Goal: Find contact information: Find contact information

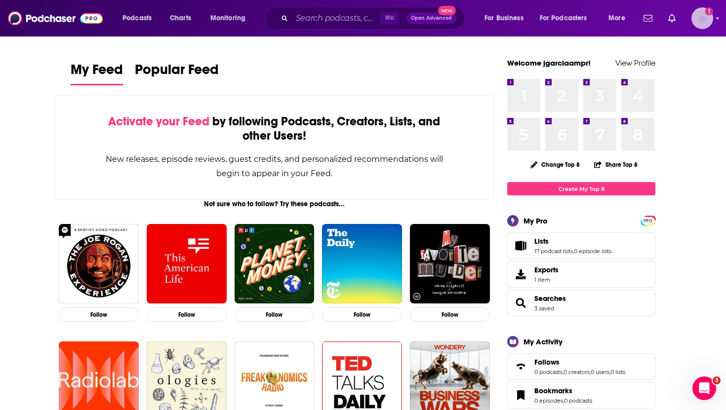
click at [717, 18] on icon "Show profile menu" at bounding box center [717, 19] width 3 height 2
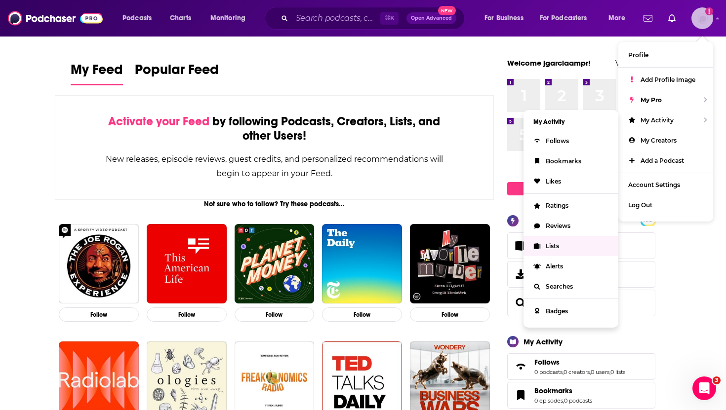
click at [550, 247] on span "Lists" at bounding box center [551, 245] width 13 height 7
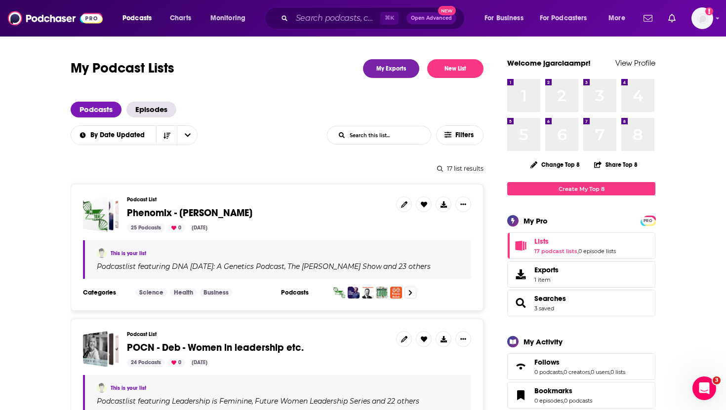
click at [226, 216] on span "Phenomix - [PERSON_NAME]" at bounding box center [189, 213] width 125 height 12
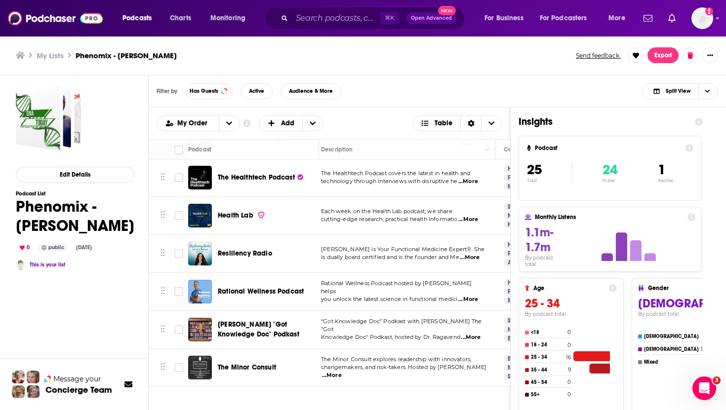
scroll to position [447, 0]
click at [474, 334] on span "...More" at bounding box center [476, 338] width 20 height 8
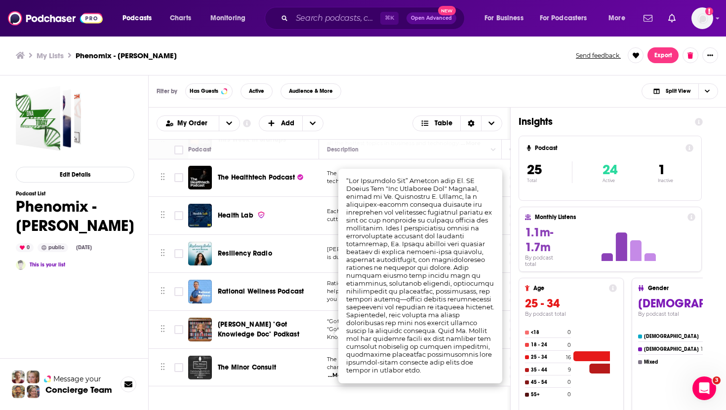
click at [437, 80] on div "Filter by Has Guests Active Audience & More Split View" at bounding box center [437, 92] width 577 height 32
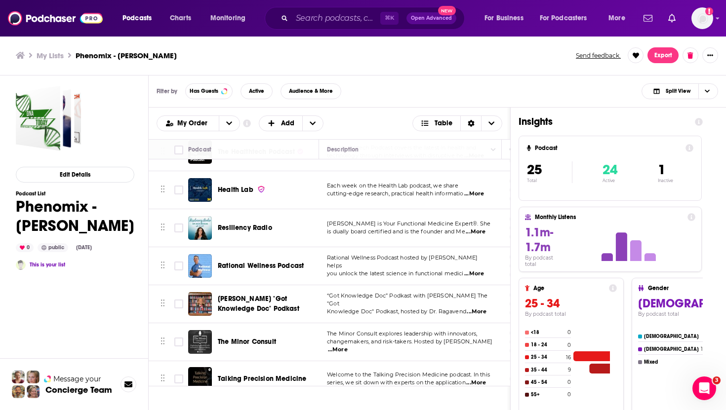
scroll to position [458, 0]
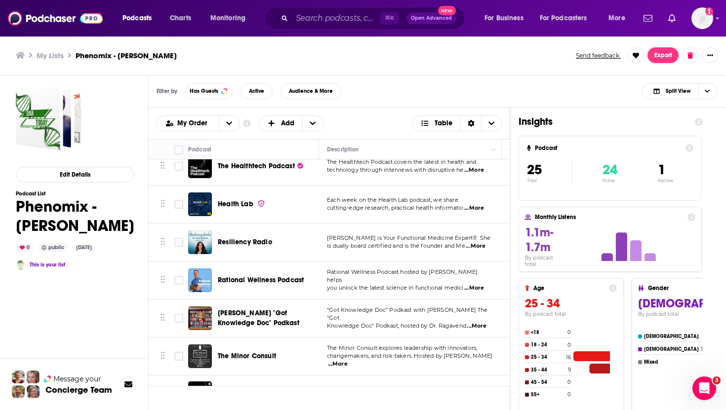
click at [231, 206] on span "Health Lab" at bounding box center [236, 204] width 36 height 8
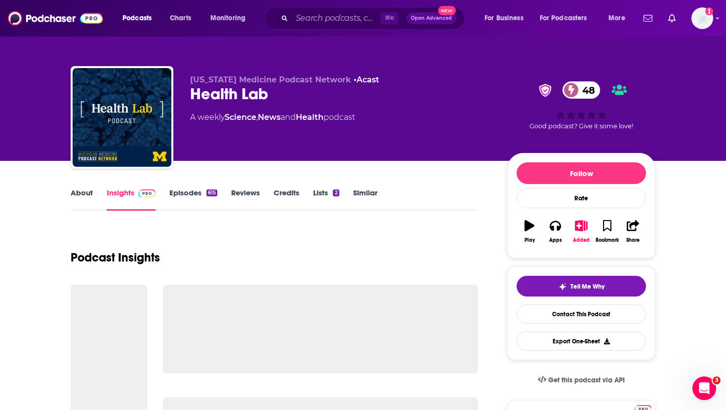
scroll to position [103, 0]
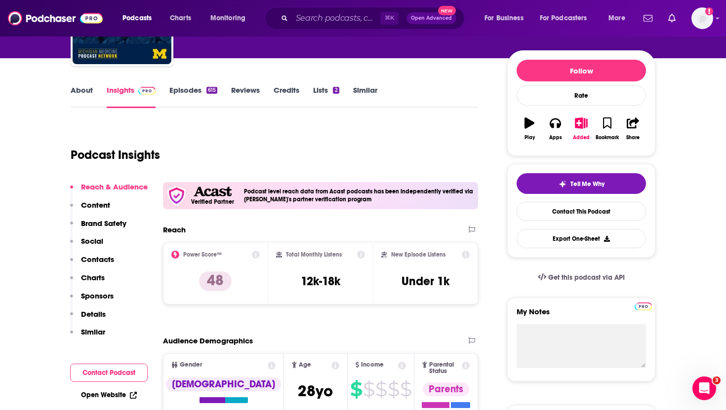
click at [102, 262] on p "Contacts" at bounding box center [97, 259] width 33 height 9
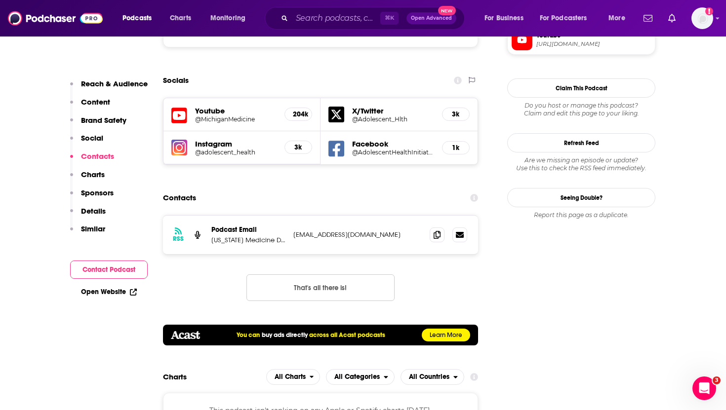
scroll to position [971, 0]
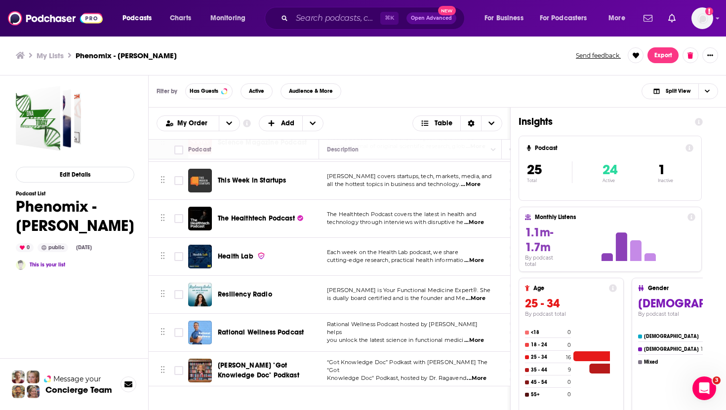
scroll to position [406, 0]
click at [253, 291] on span "Resiliency Radio" at bounding box center [245, 294] width 54 height 8
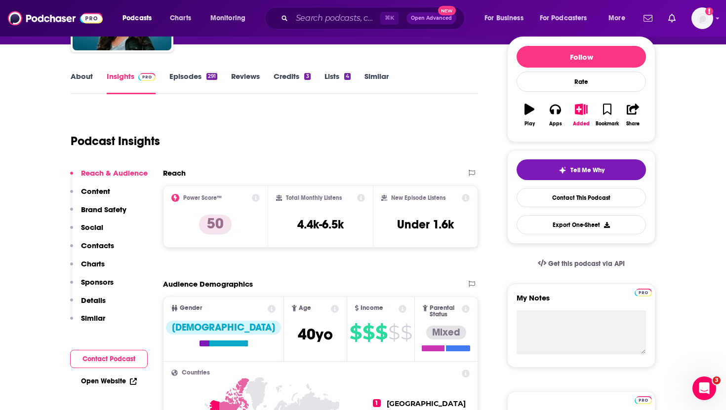
click at [97, 251] on button "Contacts" at bounding box center [92, 250] width 44 height 18
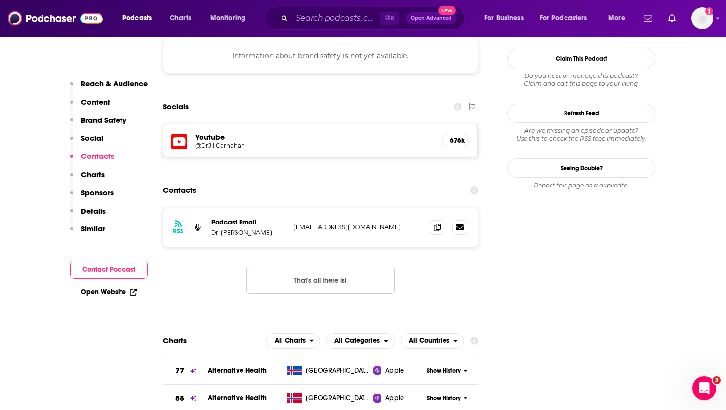
scroll to position [918, 0]
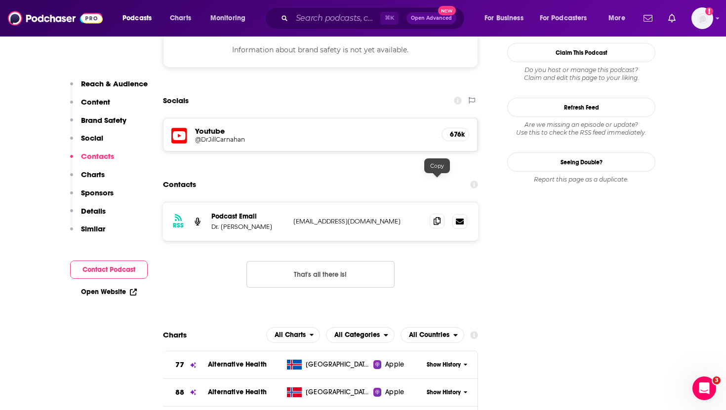
click at [438, 217] on icon at bounding box center [436, 221] width 7 height 8
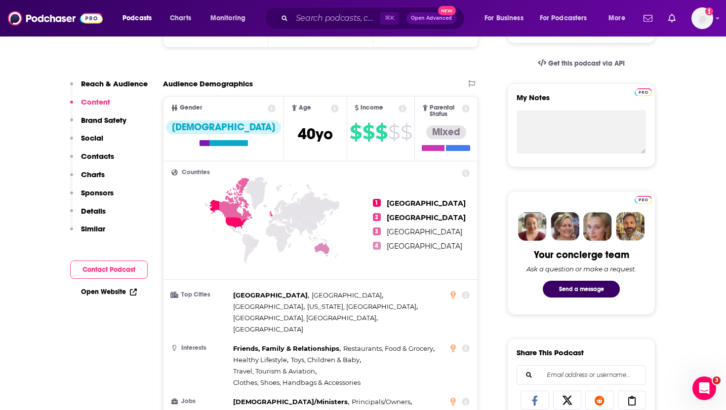
scroll to position [0, 0]
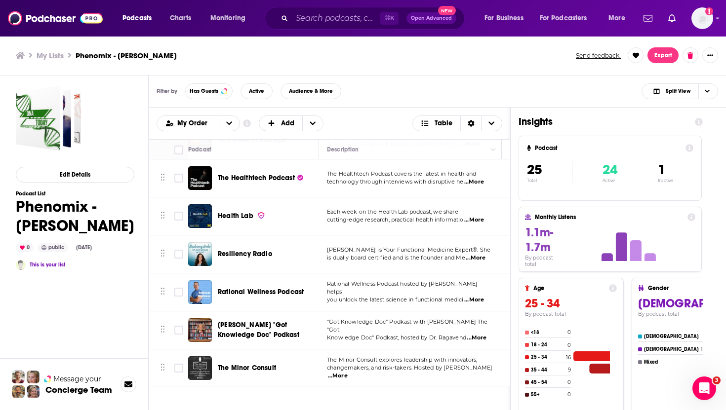
scroll to position [447, 0]
click at [287, 291] on span "Rational Wellness Podcast" at bounding box center [261, 291] width 86 height 8
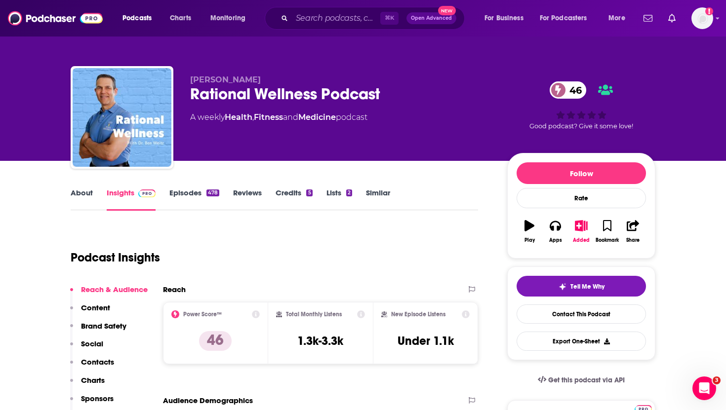
scroll to position [45, 0]
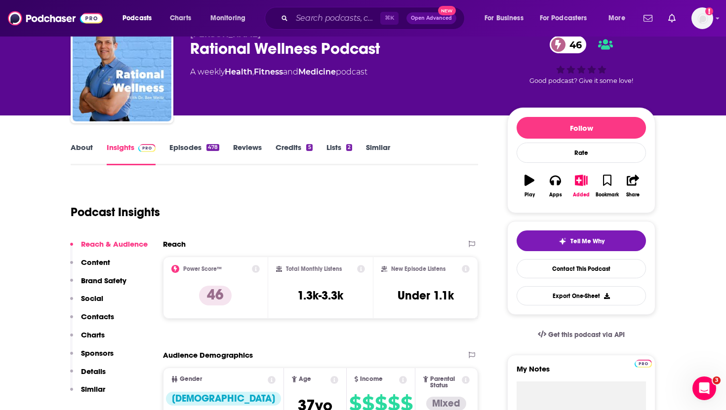
click at [102, 315] on p "Contacts" at bounding box center [97, 316] width 33 height 9
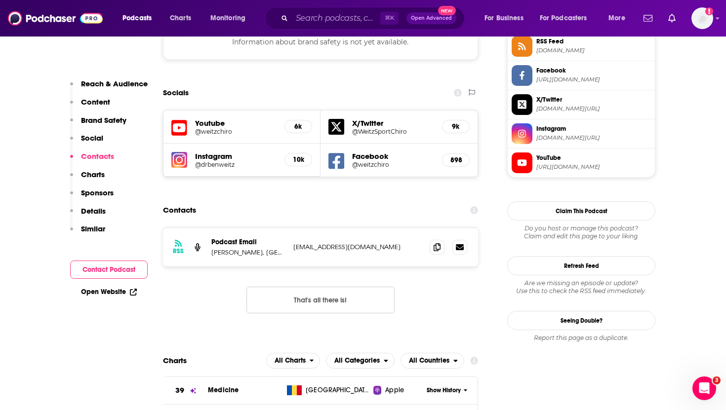
scroll to position [940, 0]
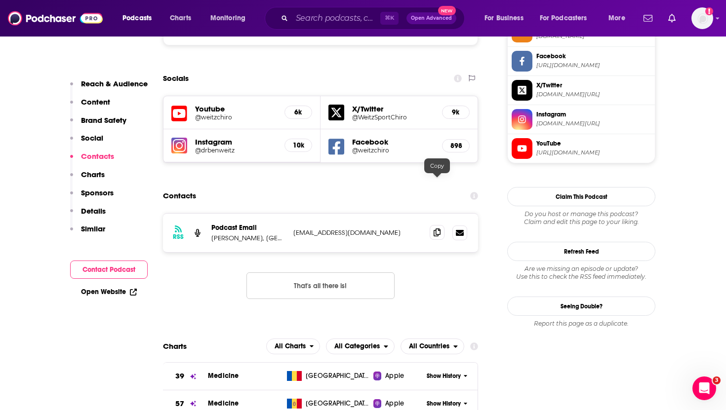
click at [433, 225] on span at bounding box center [436, 232] width 15 height 15
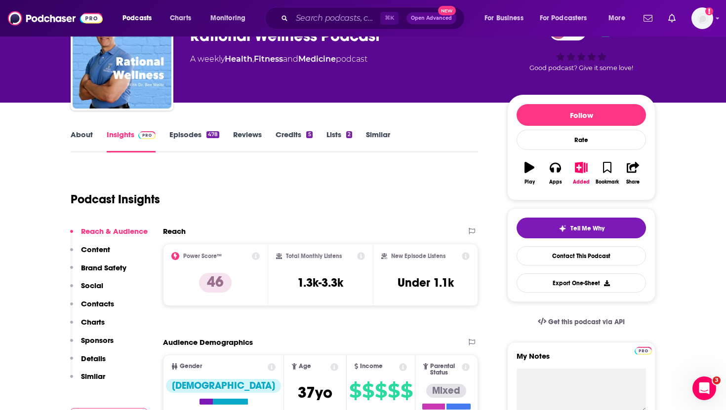
scroll to position [0, 0]
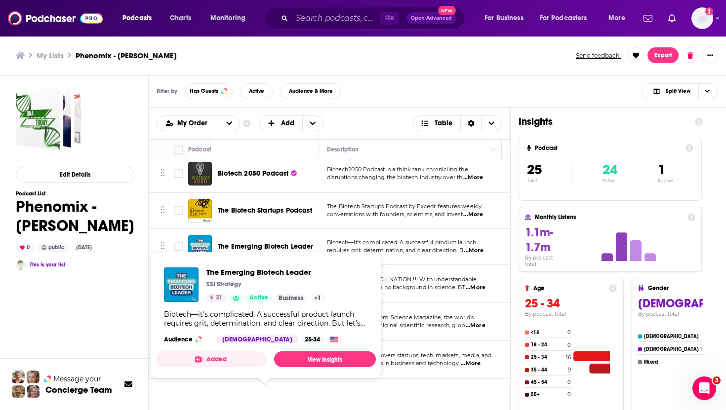
scroll to position [232, 0]
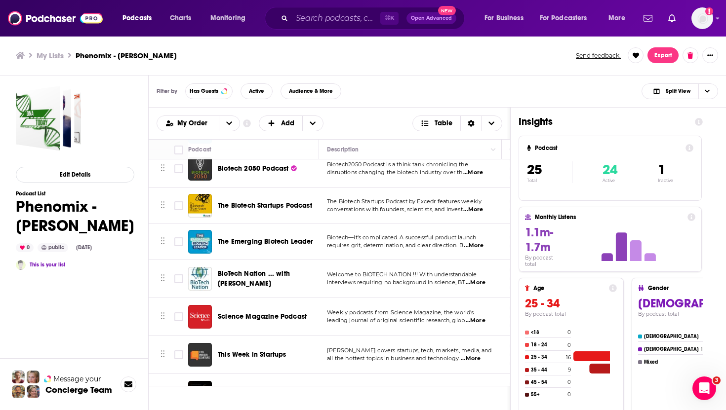
click at [481, 59] on ul "My Lists Phenomix - [PERSON_NAME]" at bounding box center [290, 55] width 549 height 9
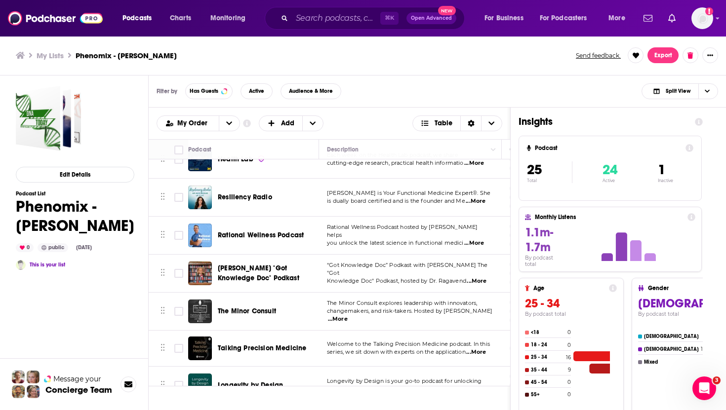
scroll to position [511, 0]
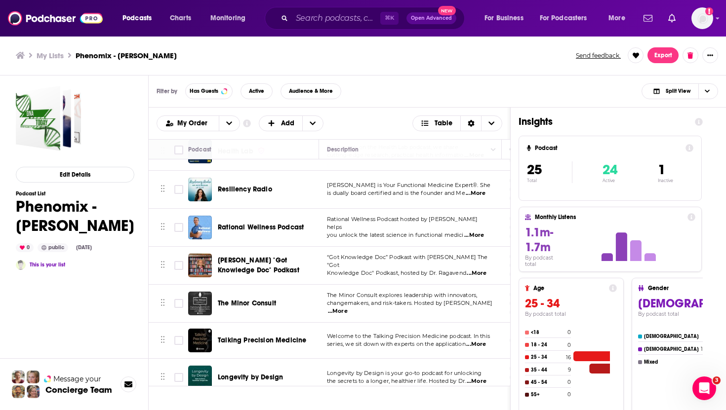
click at [231, 260] on span "[PERSON_NAME] "Got Knowledge Doc" Podkast" at bounding box center [258, 265] width 81 height 18
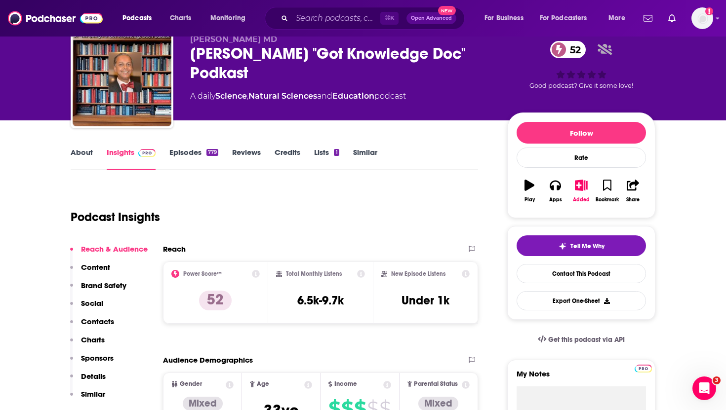
click at [97, 322] on p "Contacts" at bounding box center [97, 321] width 33 height 9
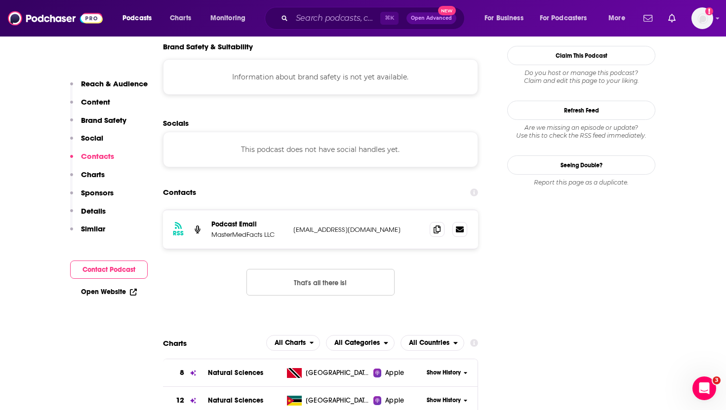
scroll to position [888, 0]
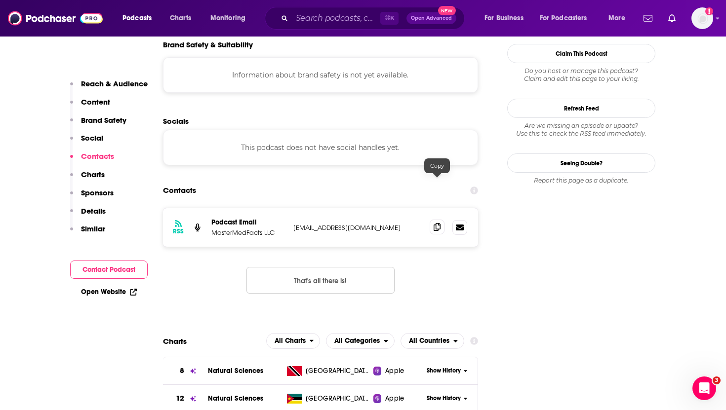
click at [436, 223] on icon at bounding box center [436, 227] width 7 height 8
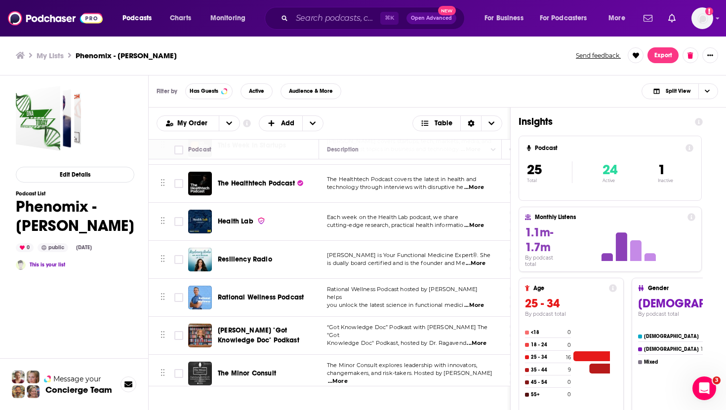
scroll to position [460, 0]
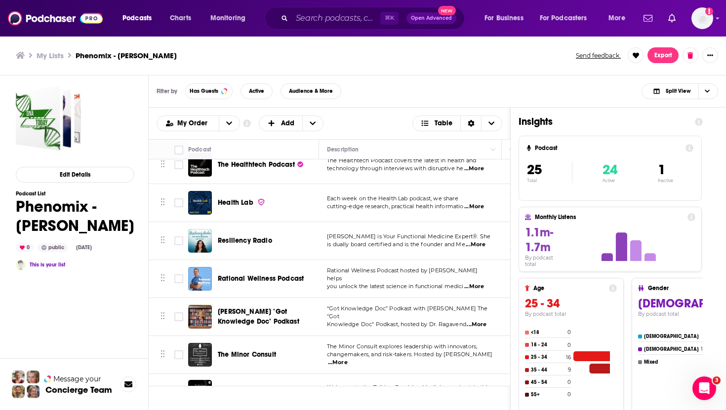
click at [256, 354] on span "The Minor Consult" at bounding box center [247, 354] width 58 height 8
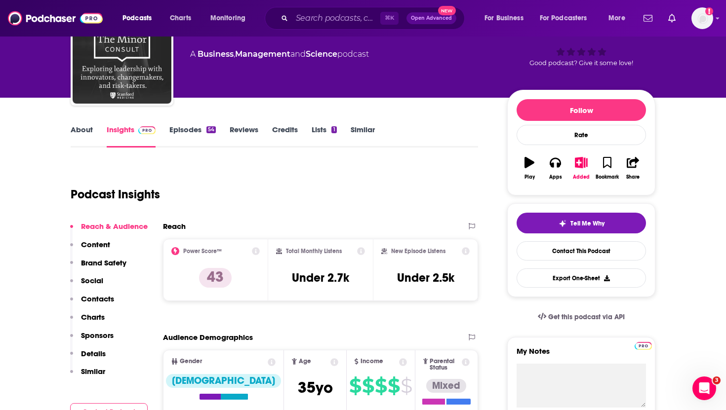
click at [97, 296] on p "Contacts" at bounding box center [97, 298] width 33 height 9
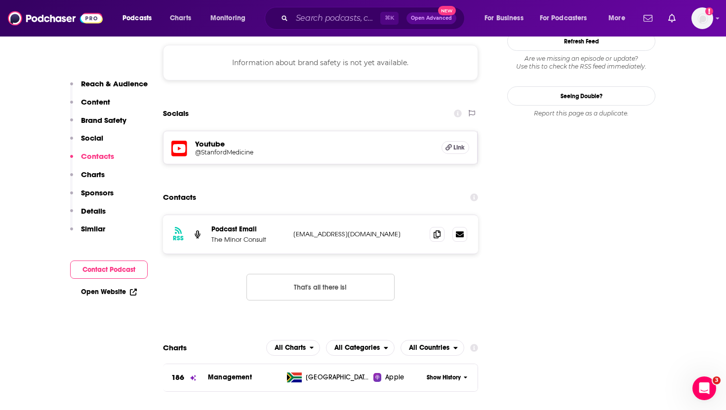
scroll to position [895, 0]
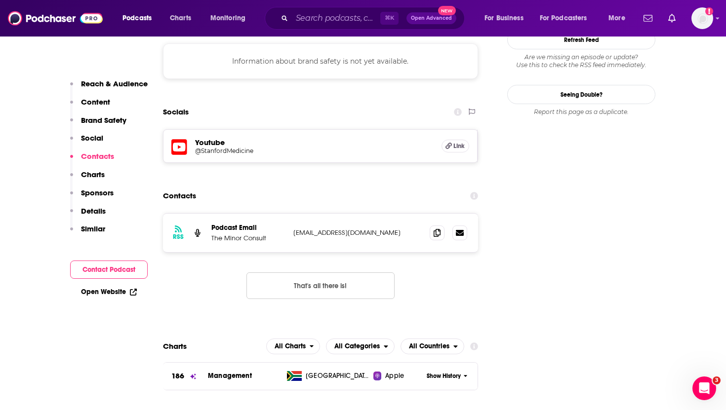
click at [446, 226] on div at bounding box center [448, 233] width 38 height 15
click at [431, 225] on span at bounding box center [436, 232] width 15 height 15
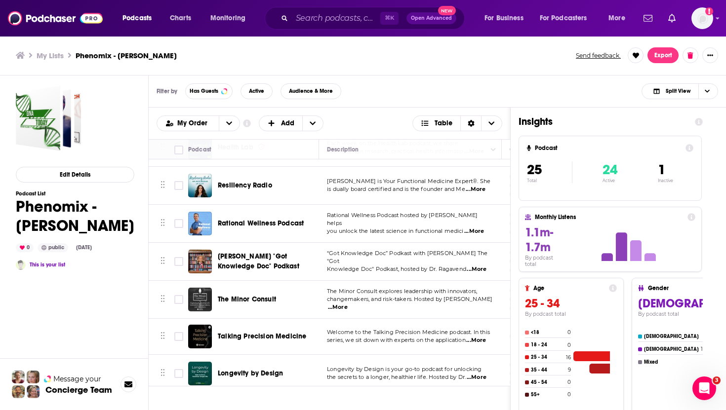
scroll to position [515, 0]
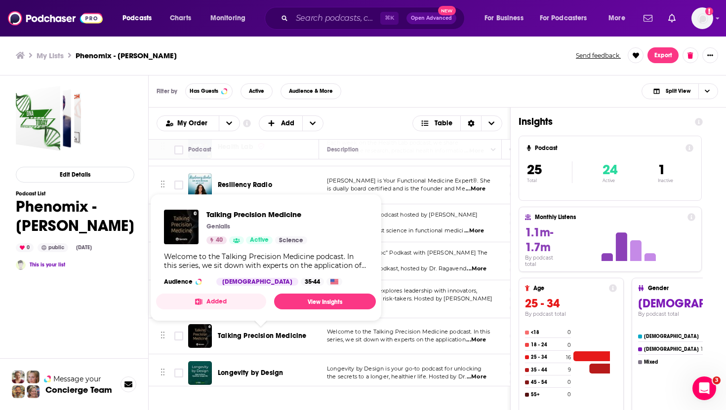
click at [282, 337] on span "Talking Precision Medicine" at bounding box center [262, 336] width 88 height 8
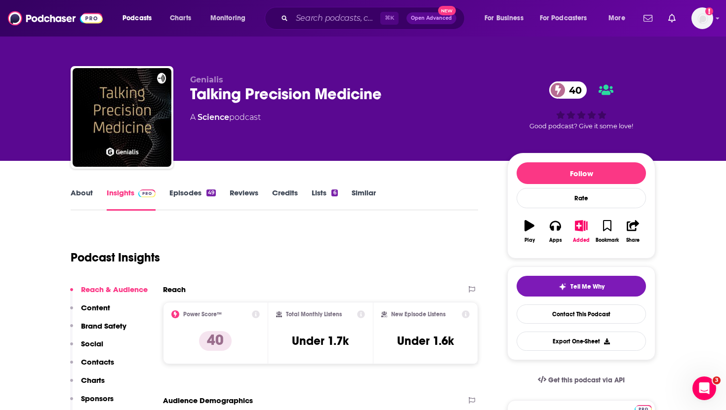
click at [99, 365] on p "Contacts" at bounding box center [97, 361] width 33 height 9
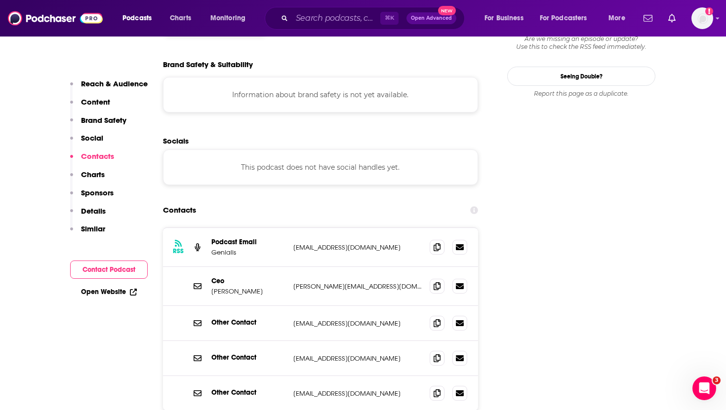
scroll to position [888, 0]
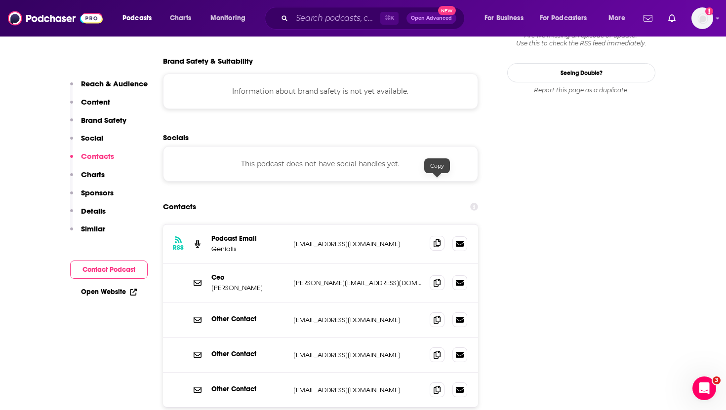
click at [435, 239] on icon at bounding box center [436, 243] width 7 height 8
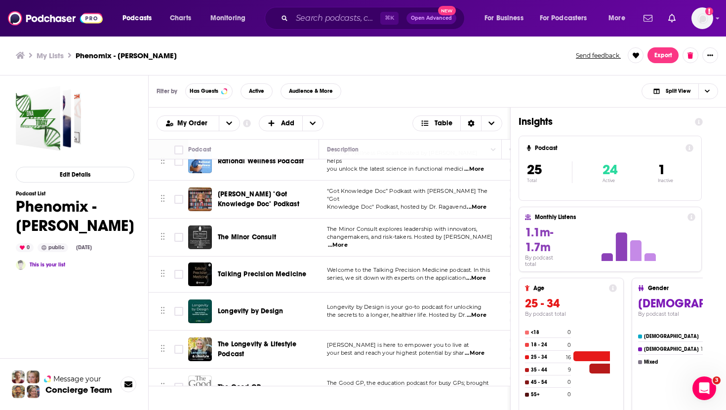
scroll to position [583, 0]
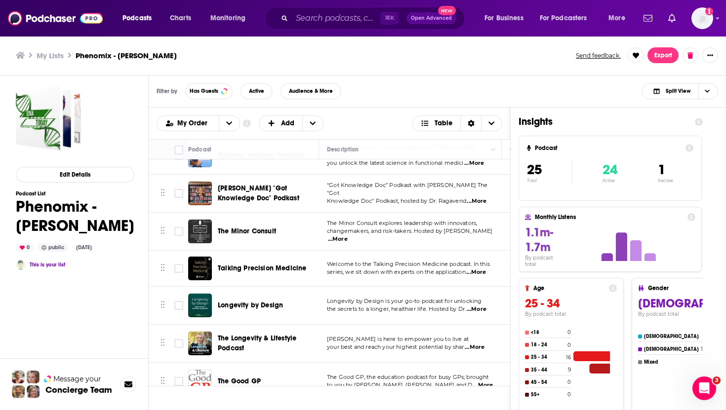
click at [259, 299] on div "Longevity by Design" at bounding box center [269, 306] width 103 height 24
click at [258, 304] on span "Longevity by Design" at bounding box center [250, 305] width 65 height 8
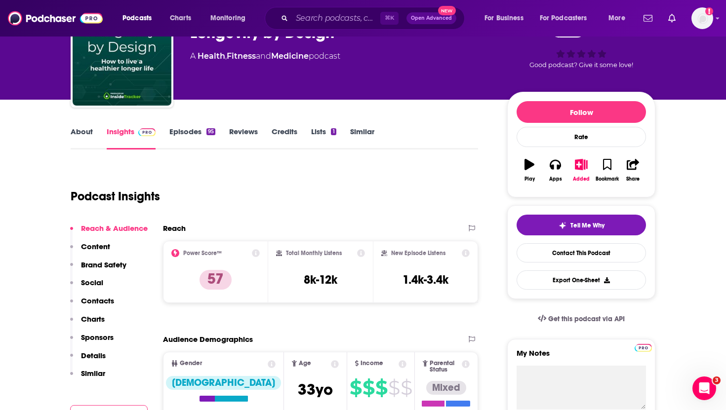
click at [96, 296] on p "Contacts" at bounding box center [97, 300] width 33 height 9
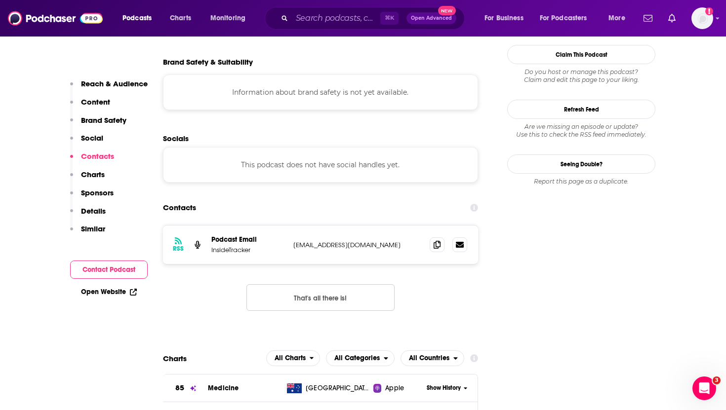
scroll to position [888, 0]
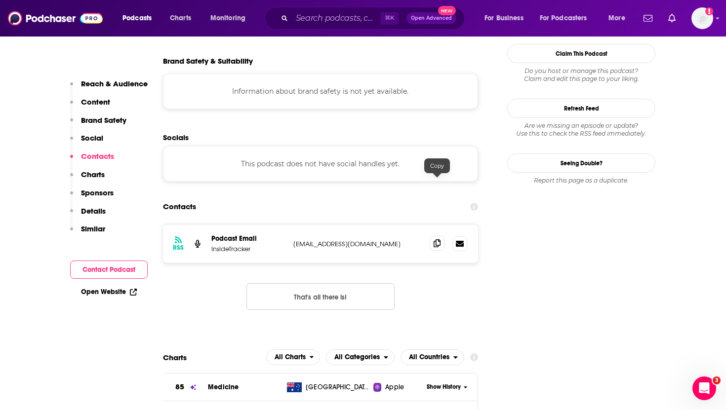
click at [436, 239] on icon at bounding box center [436, 243] width 7 height 8
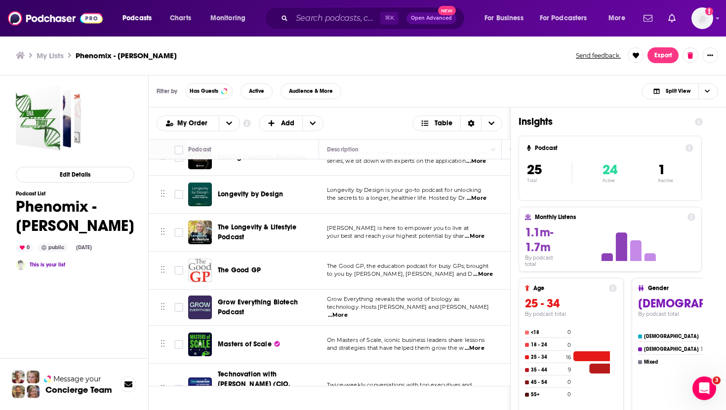
scroll to position [696, 0]
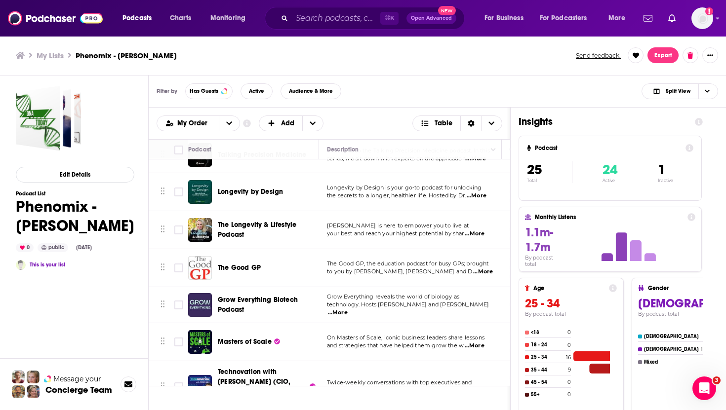
click at [276, 224] on span "The Longevity & Lifestyle Podcast" at bounding box center [257, 230] width 78 height 18
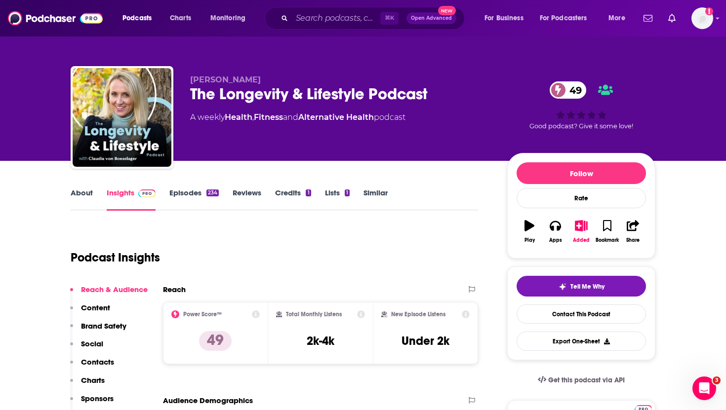
click at [98, 363] on p "Contacts" at bounding box center [97, 361] width 33 height 9
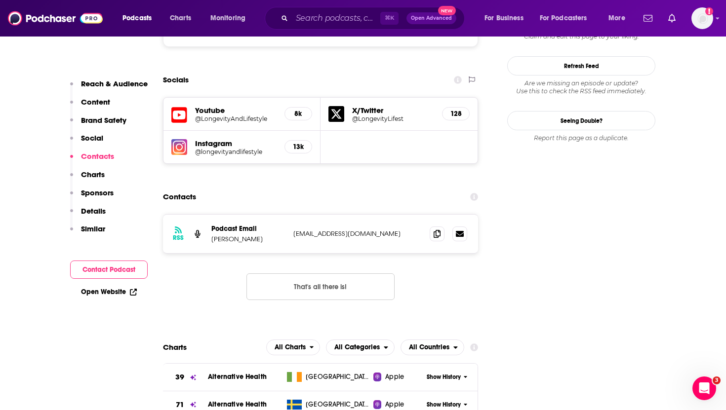
scroll to position [928, 0]
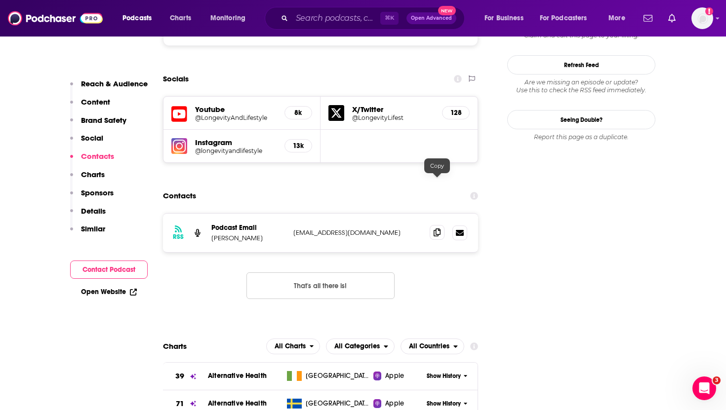
click at [437, 229] on icon at bounding box center [436, 233] width 7 height 8
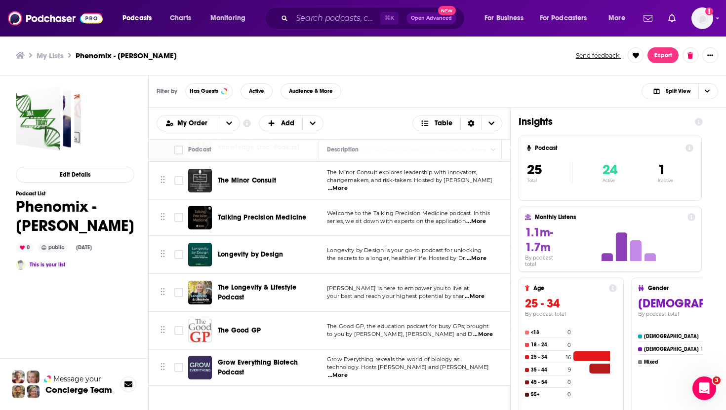
scroll to position [713, 0]
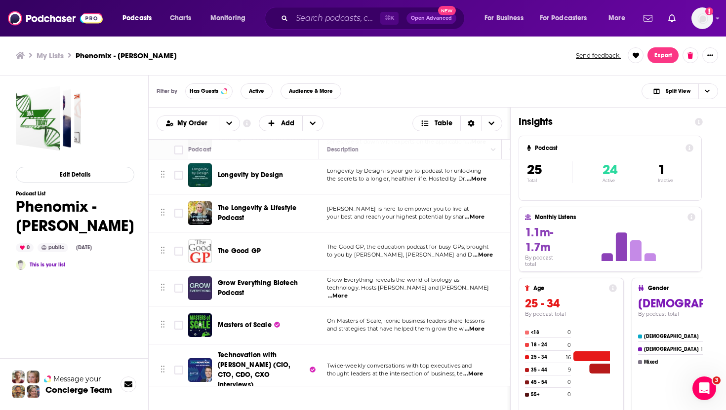
click at [235, 253] on span "The Good GP" at bounding box center [239, 251] width 43 height 8
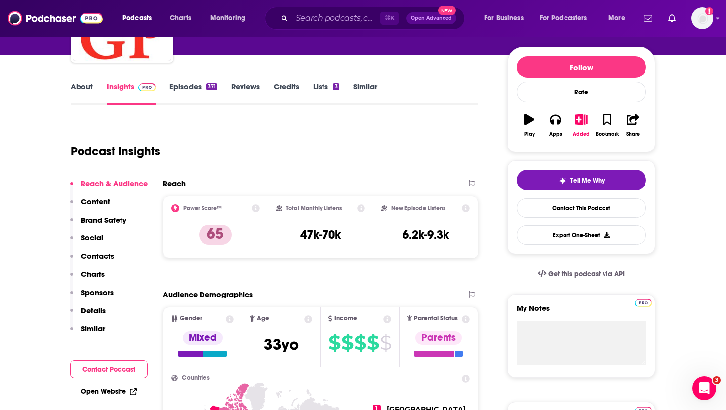
click at [94, 255] on p "Contacts" at bounding box center [97, 255] width 33 height 9
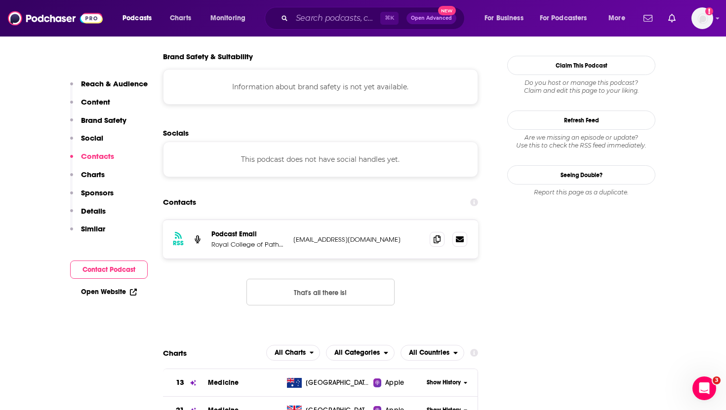
scroll to position [876, 0]
click at [432, 231] on span at bounding box center [436, 238] width 15 height 15
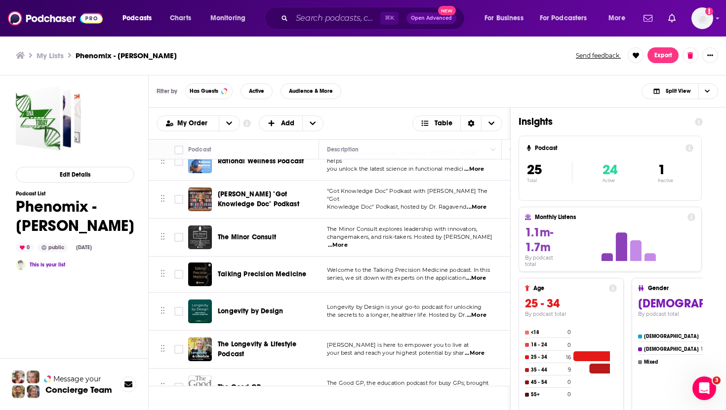
scroll to position [713, 0]
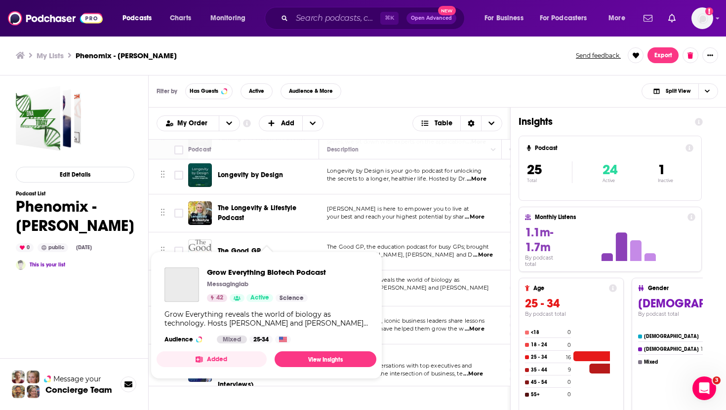
click at [268, 284] on div "Podcasts Charts Monitoring ⌘ K Open Advanced New For Business For Podcasters Mo…" at bounding box center [363, 205] width 726 height 410
click at [268, 270] on span "Grow Everything Biotech Podcast" at bounding box center [266, 272] width 119 height 9
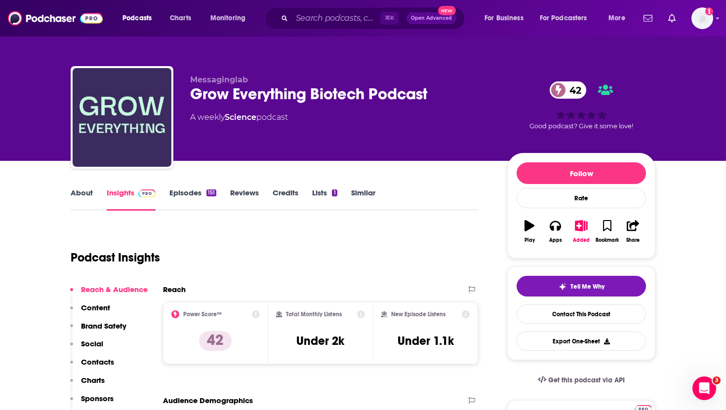
click at [91, 359] on p "Contacts" at bounding box center [97, 361] width 33 height 9
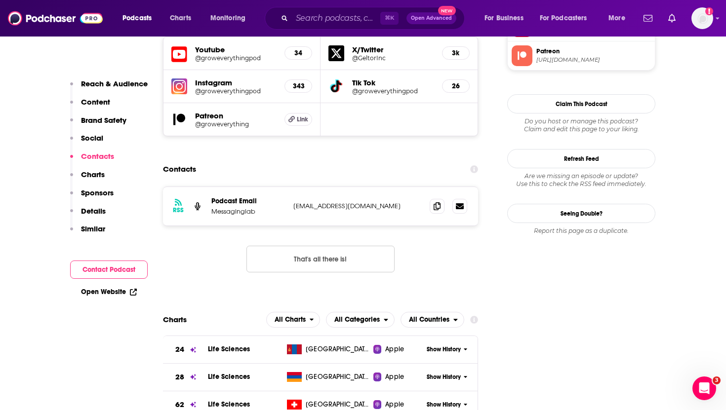
scroll to position [972, 0]
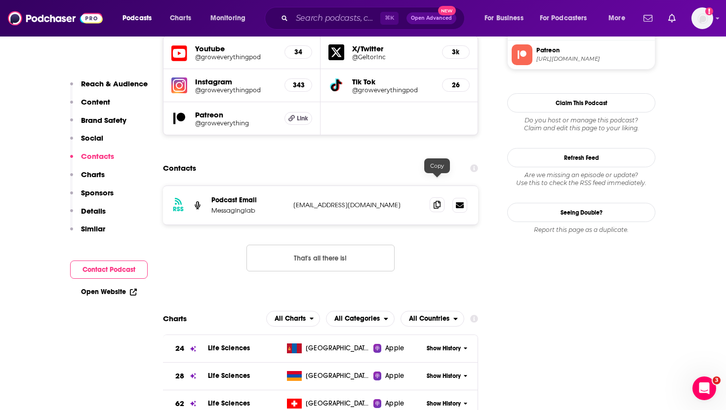
click at [441, 197] on span at bounding box center [436, 204] width 15 height 15
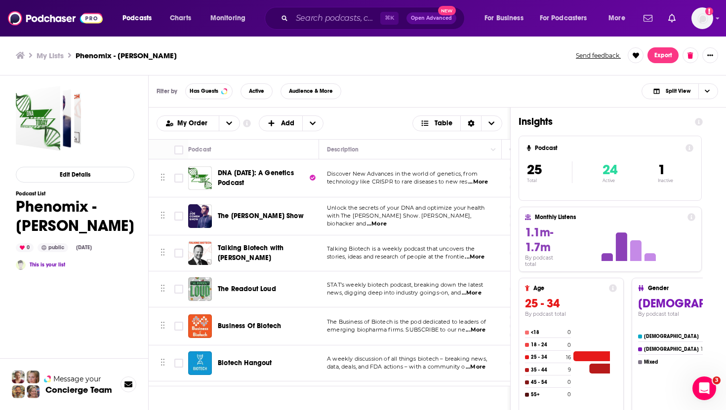
scroll to position [713, 0]
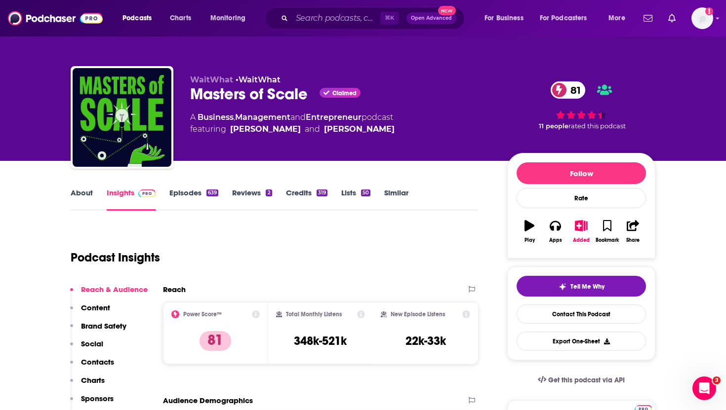
click at [94, 358] on p "Contacts" at bounding box center [97, 361] width 33 height 9
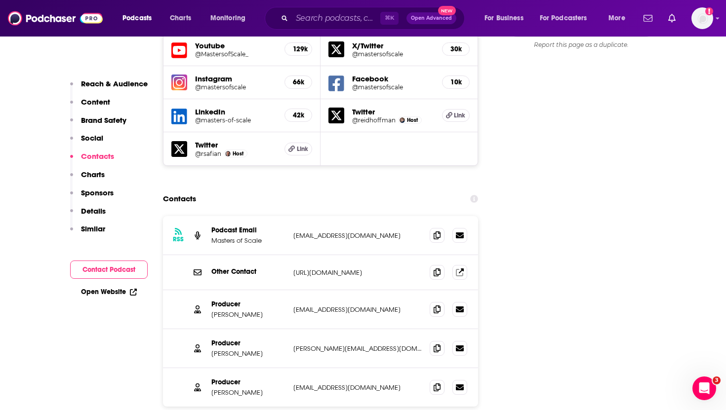
scroll to position [1163, 0]
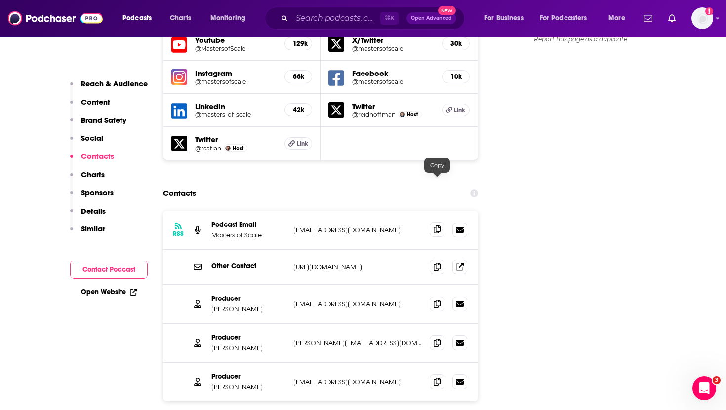
click at [437, 226] on icon at bounding box center [436, 230] width 7 height 8
click at [434, 300] on icon at bounding box center [436, 304] width 7 height 8
click at [431, 335] on span at bounding box center [436, 342] width 15 height 15
click at [438, 339] on icon at bounding box center [436, 343] width 7 height 8
click at [440, 374] on span at bounding box center [436, 381] width 15 height 15
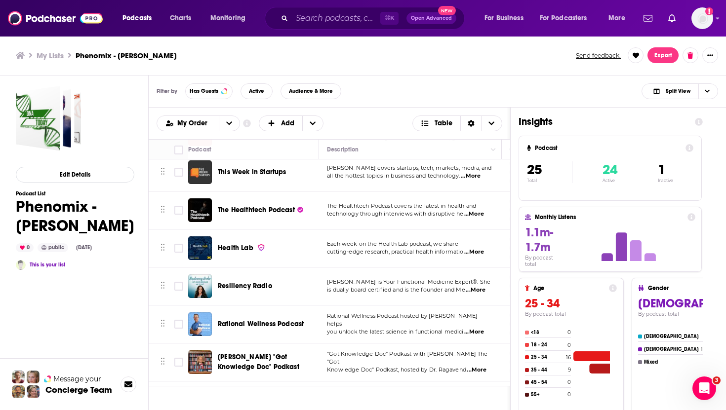
scroll to position [713, 0]
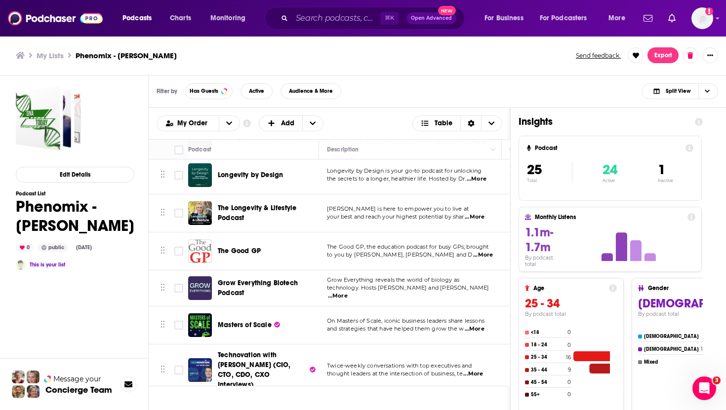
click at [262, 351] on span "Technovation with [PERSON_NAME] (CIO, CTO, CDO, CXO Interviews)" at bounding box center [254, 370] width 73 height 38
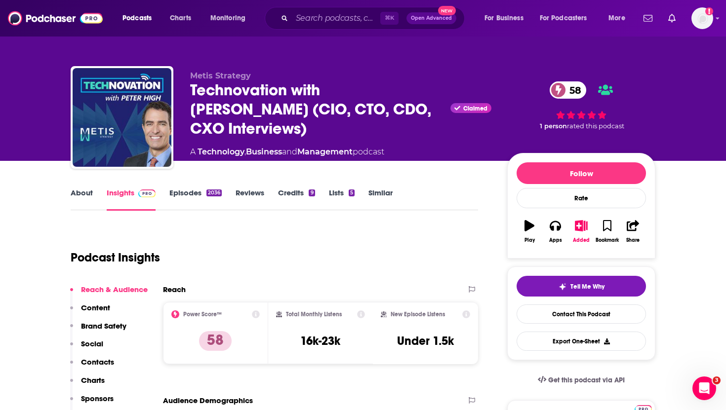
click at [98, 360] on p "Contacts" at bounding box center [97, 361] width 33 height 9
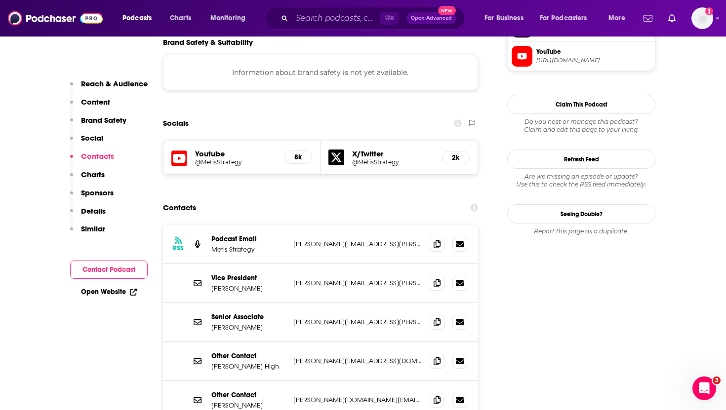
scroll to position [895, 0]
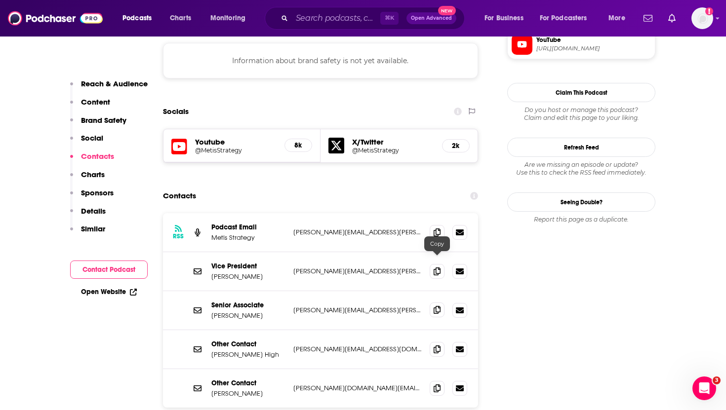
click at [436, 306] on icon at bounding box center [436, 310] width 7 height 8
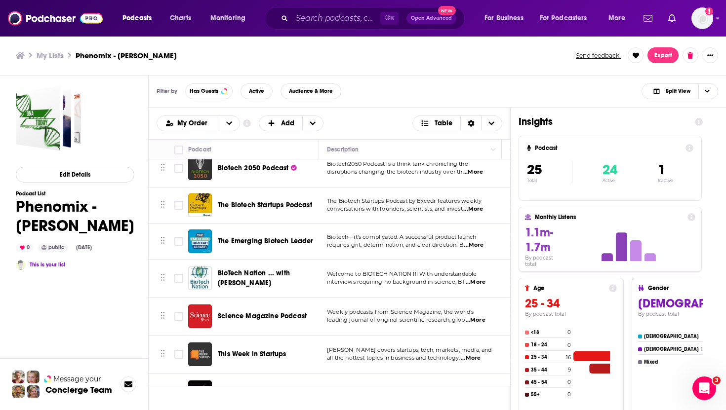
scroll to position [244, 0]
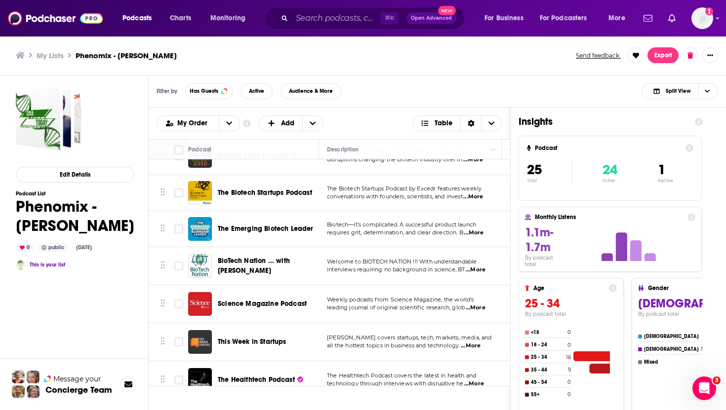
click at [270, 304] on span "Science Magazine Podcast" at bounding box center [262, 304] width 89 height 8
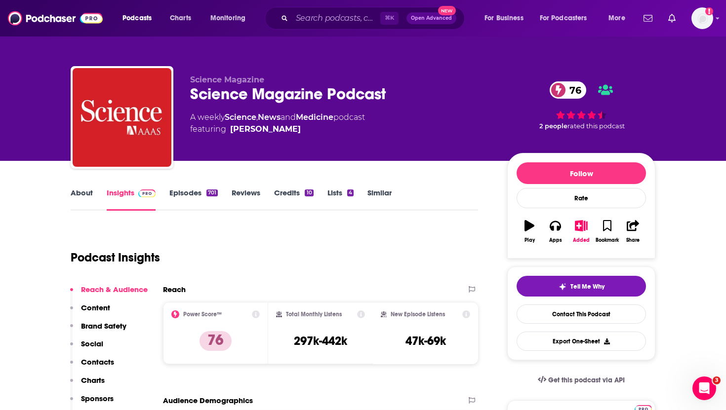
click at [104, 366] on p "Contacts" at bounding box center [97, 361] width 33 height 9
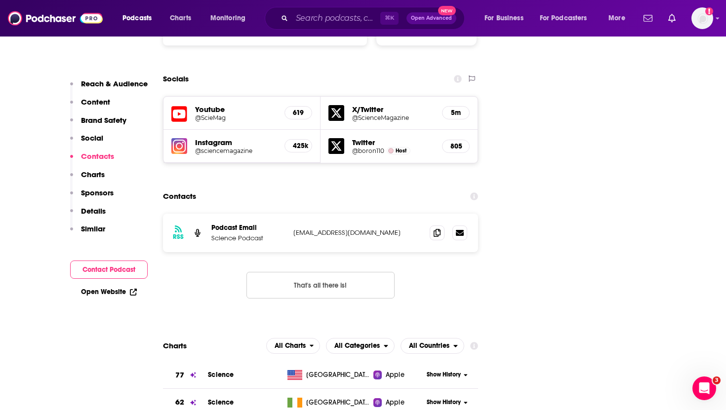
scroll to position [1118, 0]
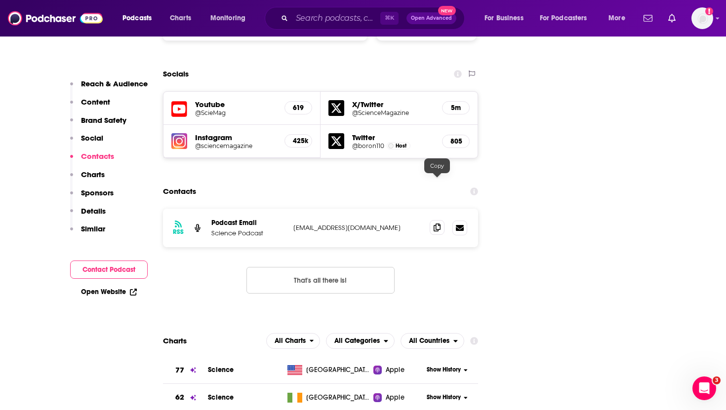
click at [439, 224] on icon at bounding box center [436, 228] width 7 height 8
